Goal: Task Accomplishment & Management: Complete application form

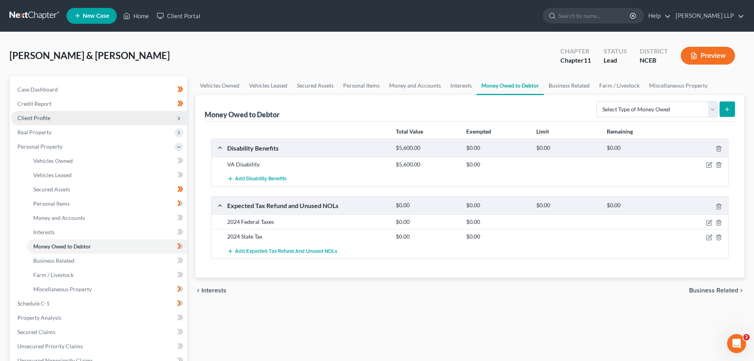
click at [179, 120] on icon at bounding box center [179, 118] width 6 height 6
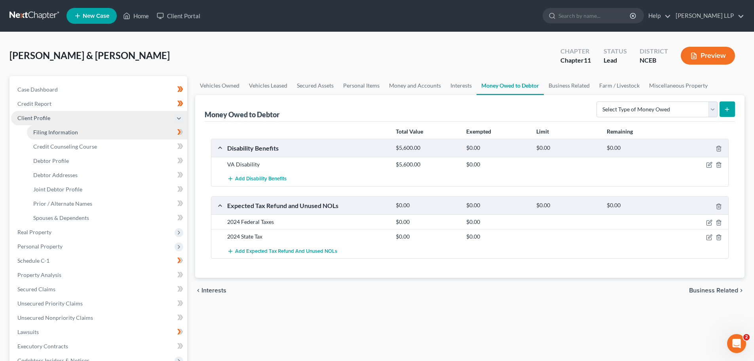
click at [76, 129] on span "Filing Information" at bounding box center [55, 132] width 45 height 7
select select "1"
select select "28"
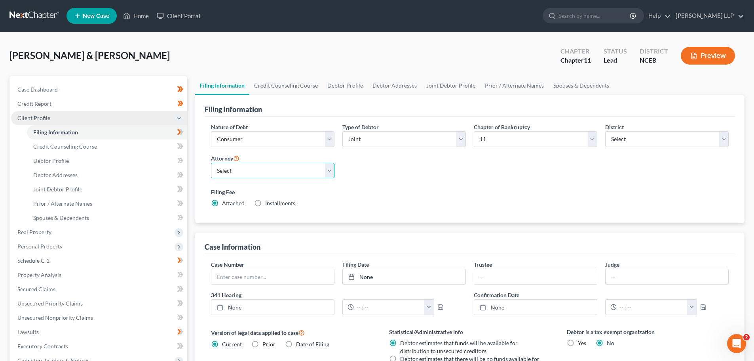
click at [329, 175] on select "Select" at bounding box center [273, 171] width 124 height 16
click at [332, 173] on select "Select" at bounding box center [273, 171] width 124 height 16
click at [331, 170] on select "Select" at bounding box center [273, 171] width 124 height 16
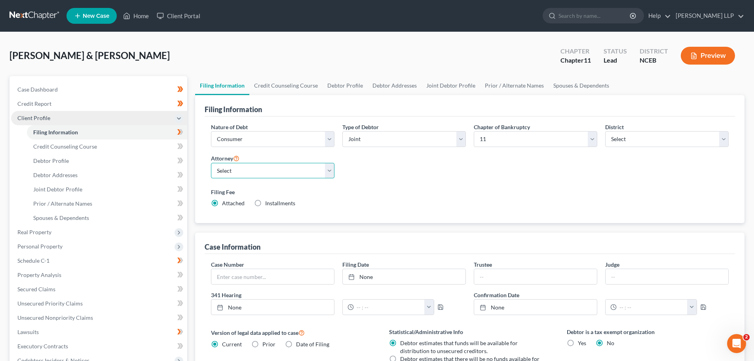
click at [331, 170] on select "Select" at bounding box center [273, 171] width 124 height 16
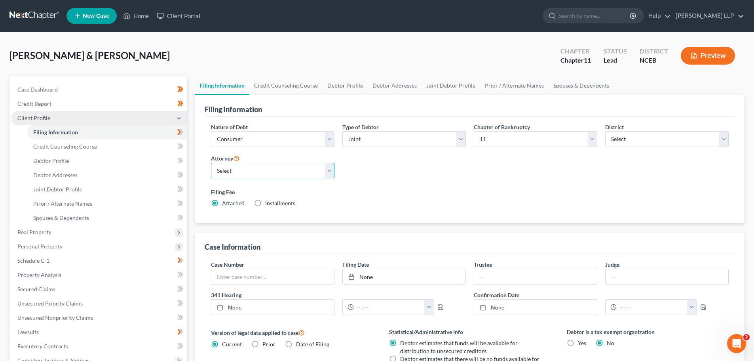
click at [331, 170] on select "Select" at bounding box center [273, 171] width 124 height 16
